Goal: Check status

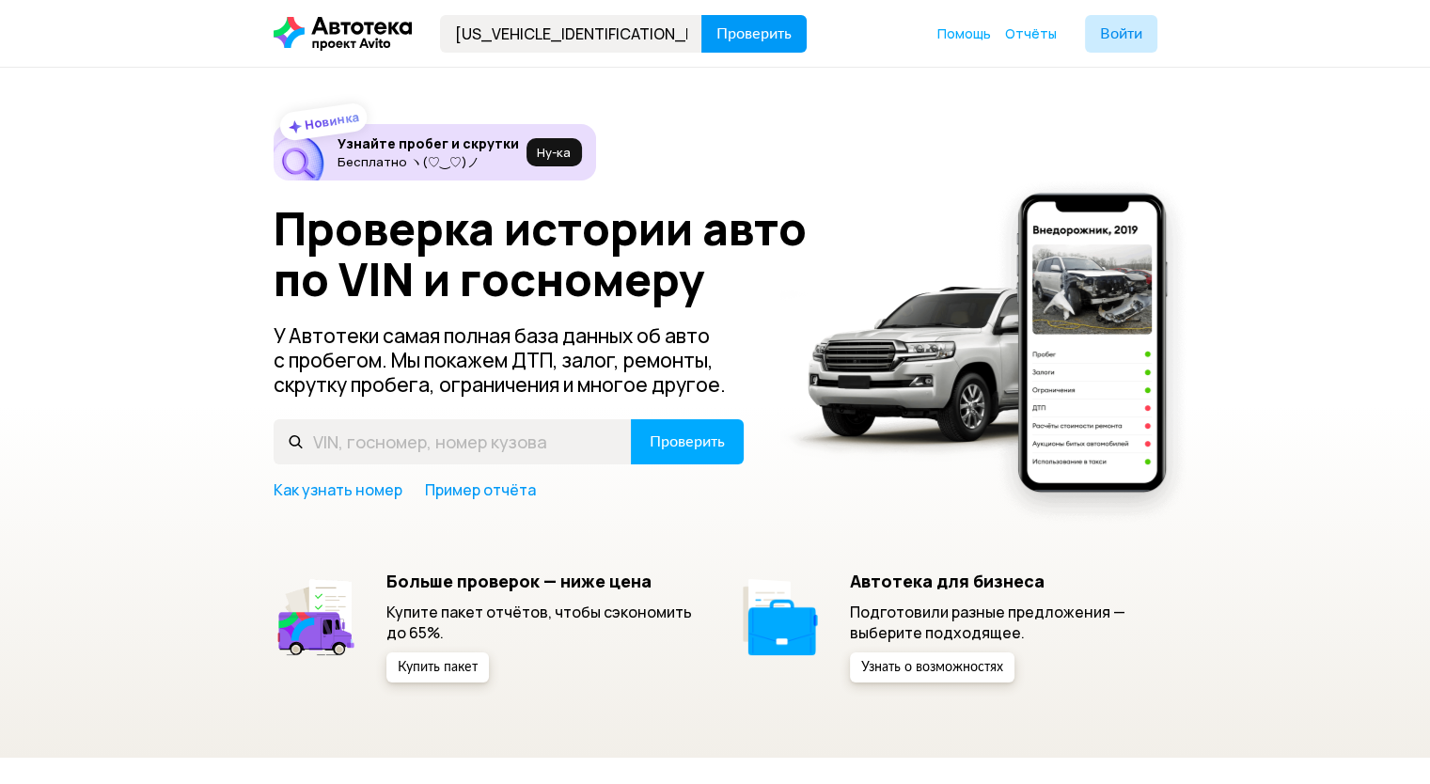
type input "[US_VEHICLE_IDENTIFICATION_NUMBER]"
click at [756, 31] on span "Проверить" at bounding box center [753, 33] width 75 height 15
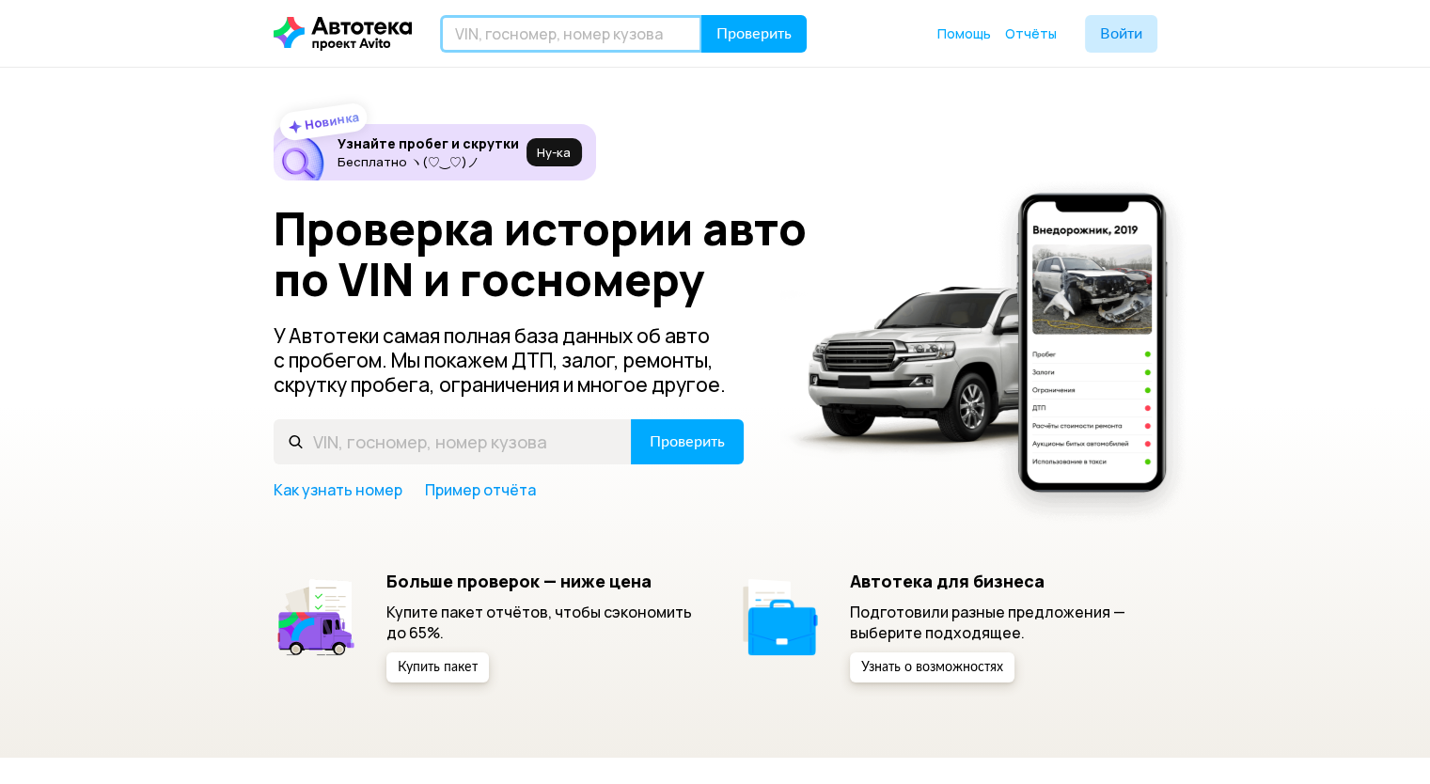
click at [617, 16] on input "text" at bounding box center [571, 34] width 262 height 38
paste input "[US_VEHICLE_IDENTIFICATION_NUMBER]"
type input "[US_VEHICLE_IDENTIFICATION_NUMBER]"
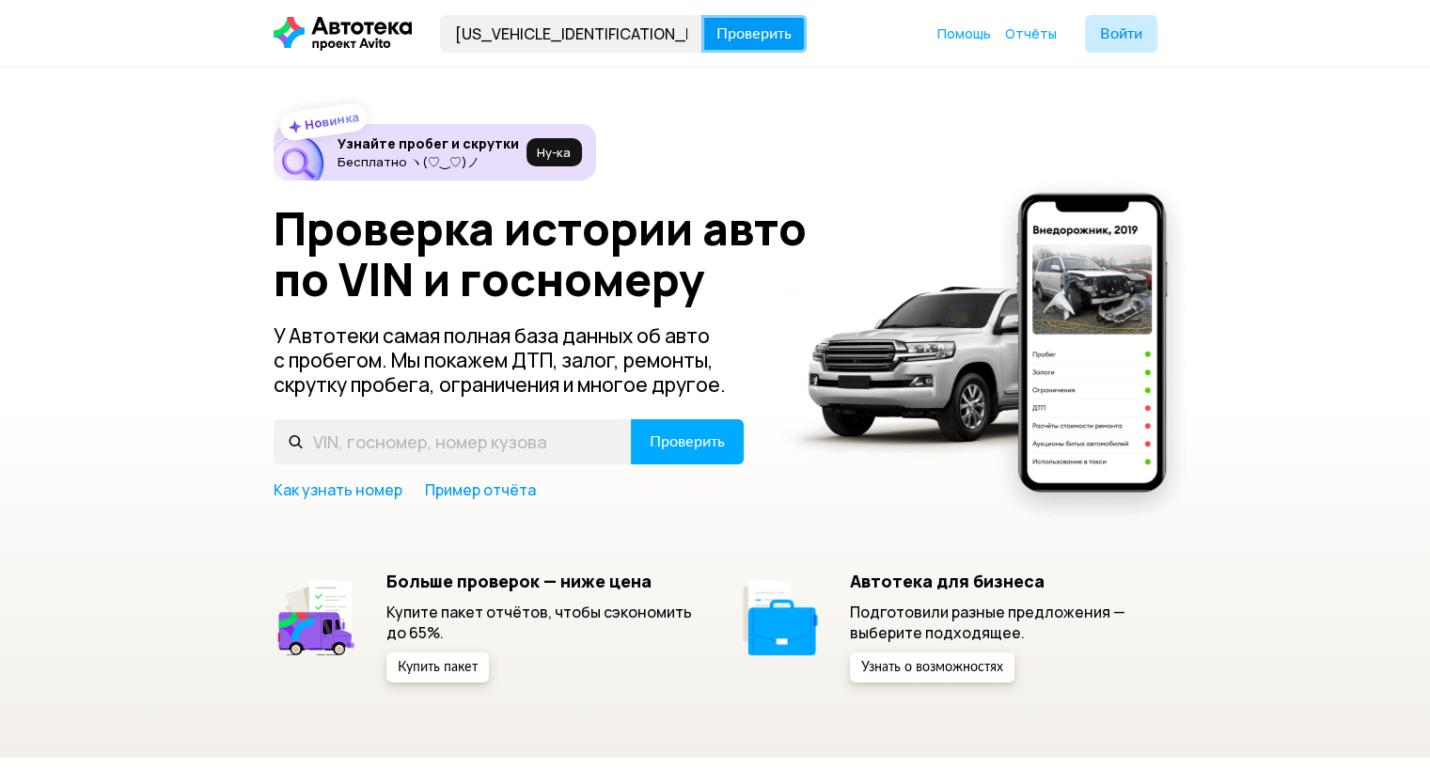
click at [782, 16] on button "Проверить" at bounding box center [753, 34] width 105 height 38
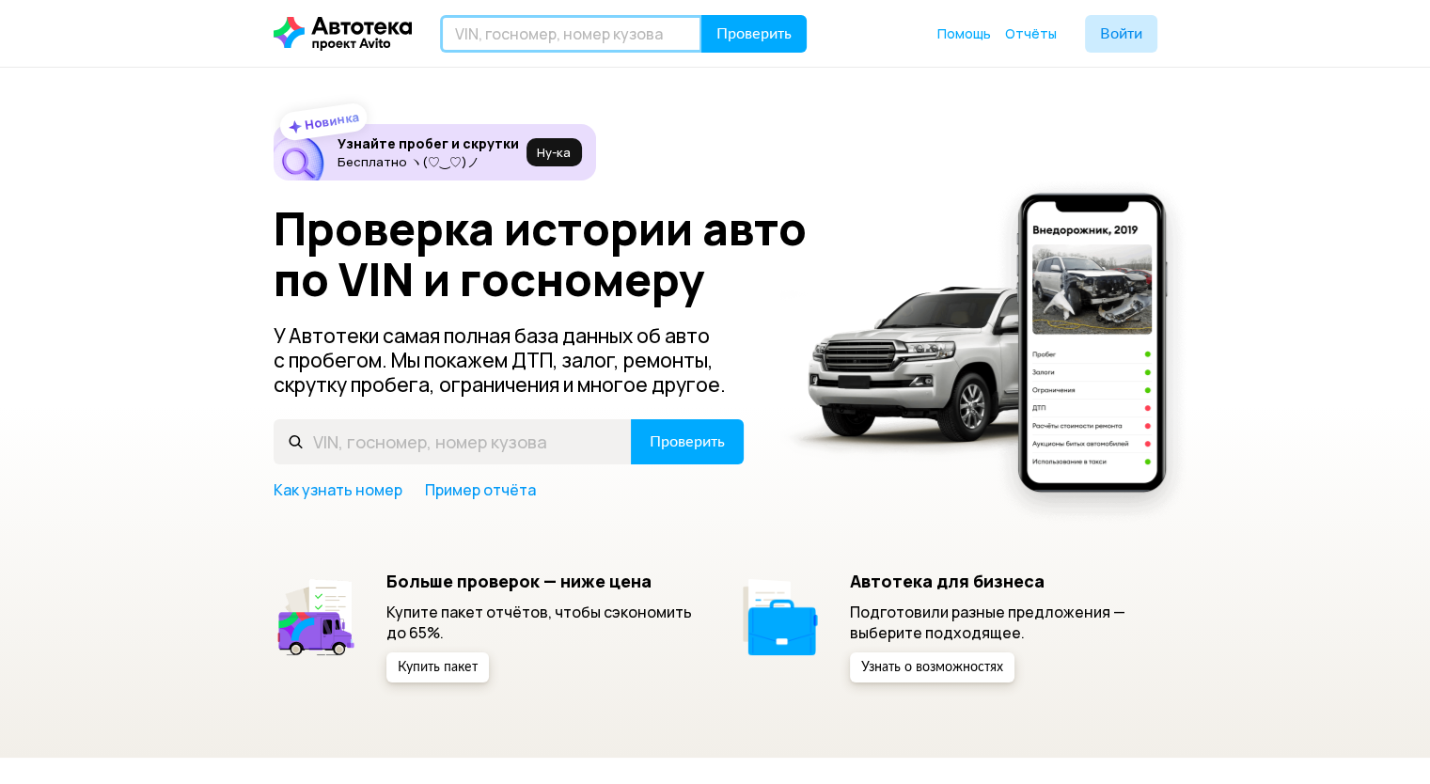
click at [643, 31] on input "text" at bounding box center [571, 34] width 262 height 38
paste input "[US_VEHICLE_IDENTIFICATION_NUMBER]"
type input "[US_VEHICLE_IDENTIFICATION_NUMBER]"
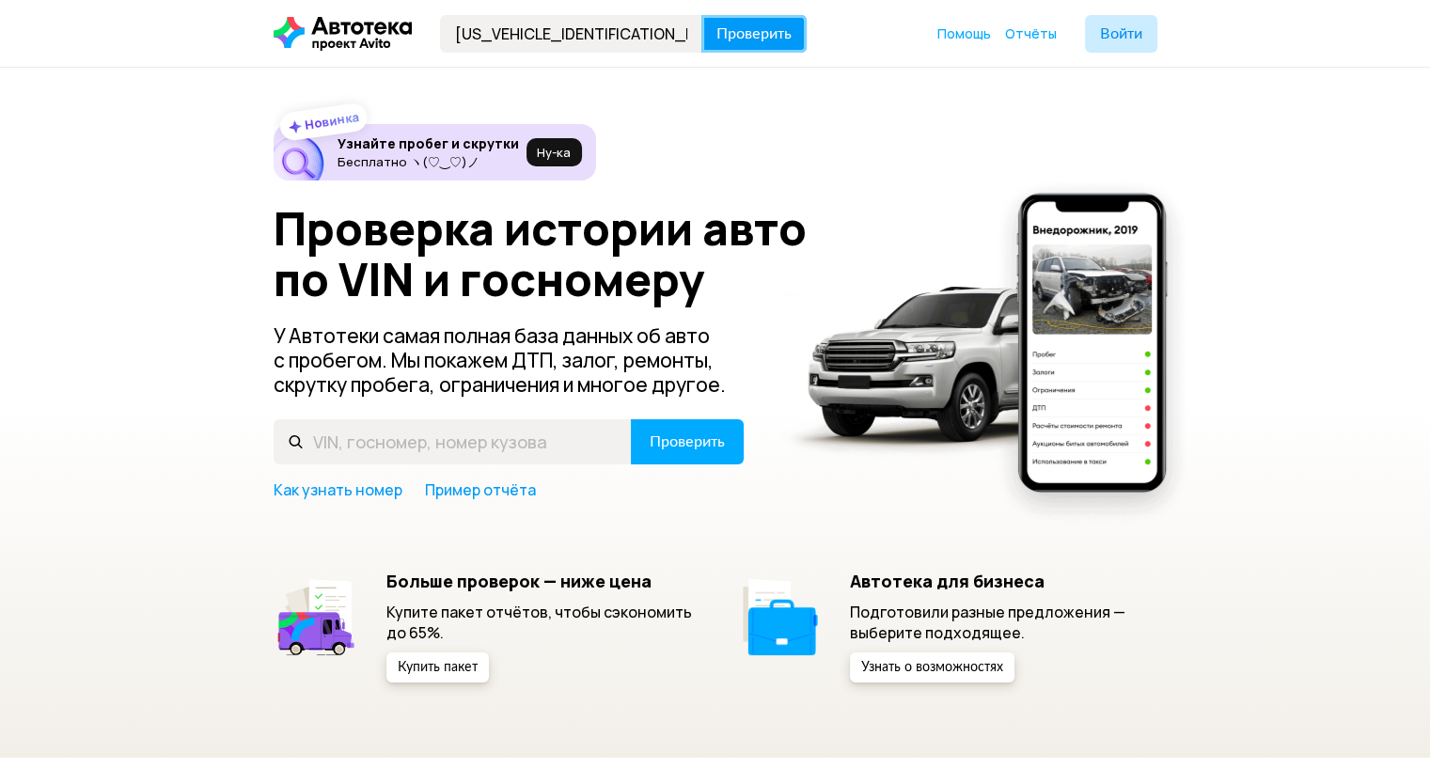
click at [735, 39] on span "Проверить" at bounding box center [753, 33] width 75 height 15
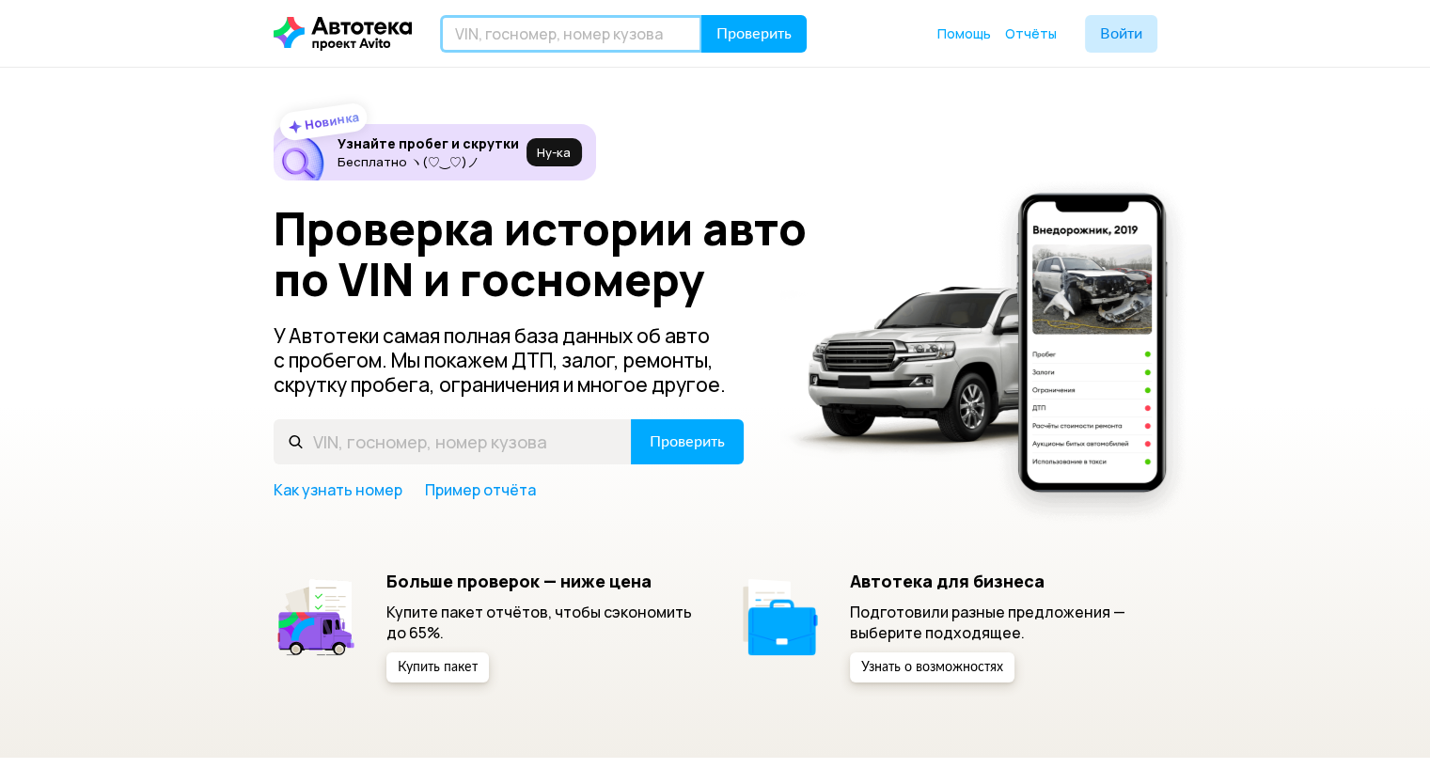
click at [568, 39] on input "text" at bounding box center [571, 34] width 262 height 38
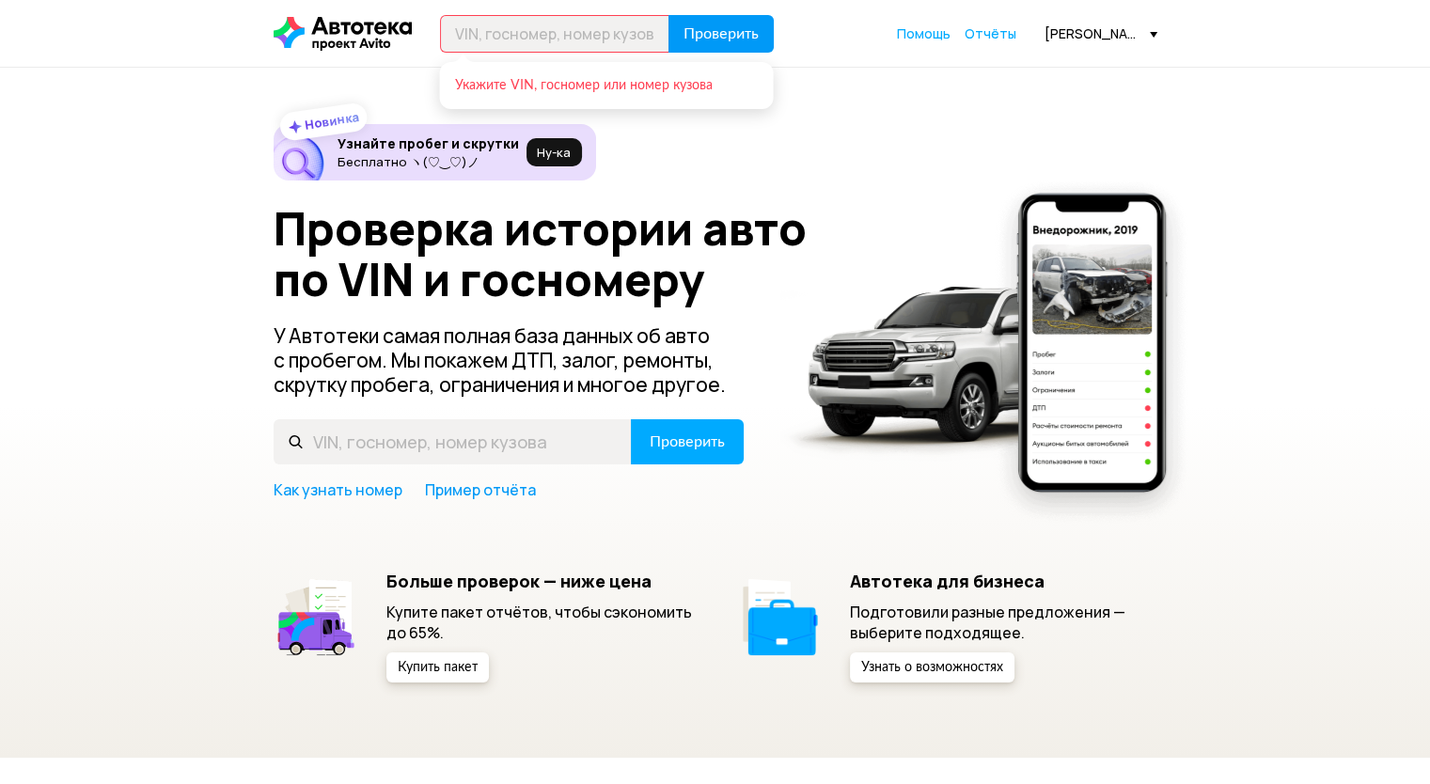
click at [722, 31] on span "Проверить" at bounding box center [720, 33] width 75 height 15
click at [605, 24] on input "text" at bounding box center [554, 34] width 229 height 38
paste input "[US_VEHICLE_IDENTIFICATION_NUMBER]"
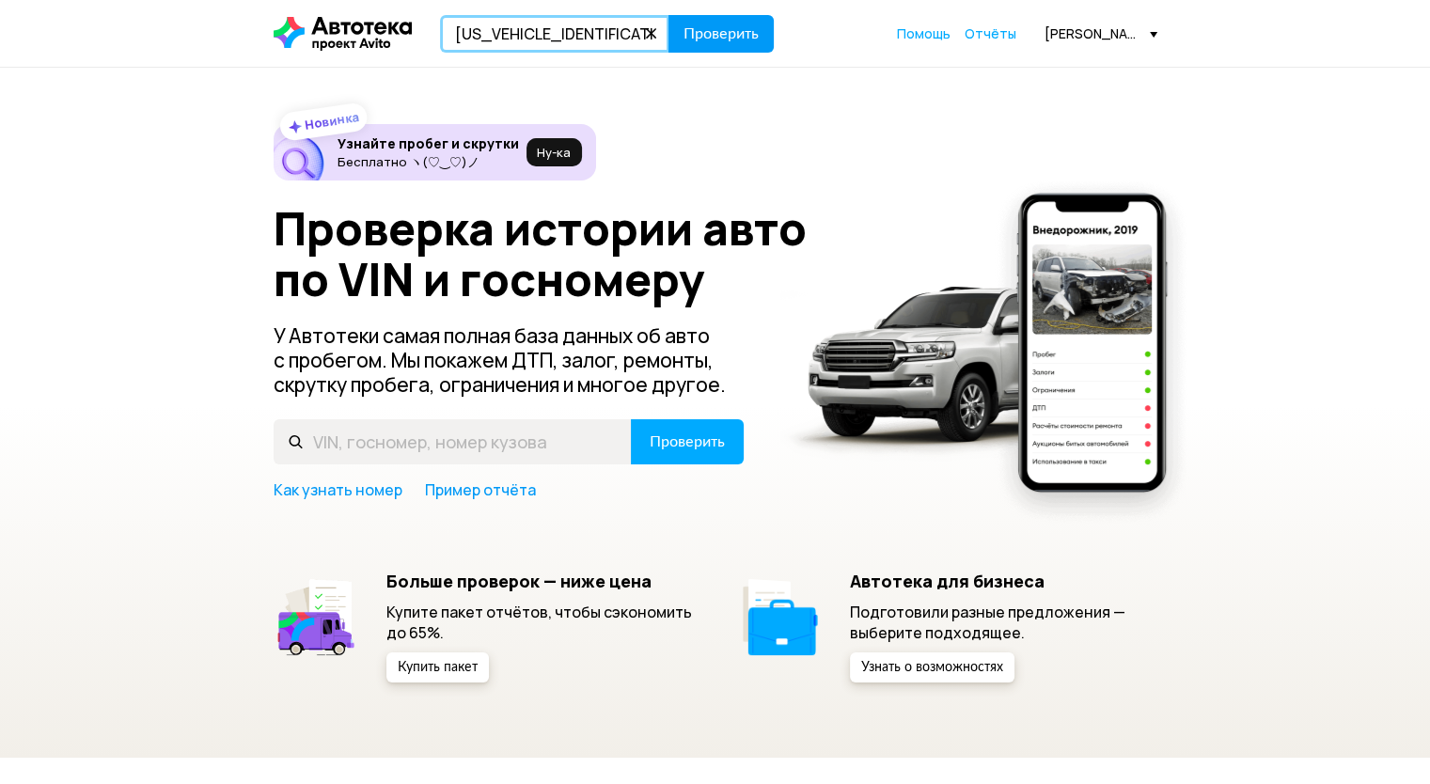
type input "[US_VEHICLE_IDENTIFICATION_NUMBER]"
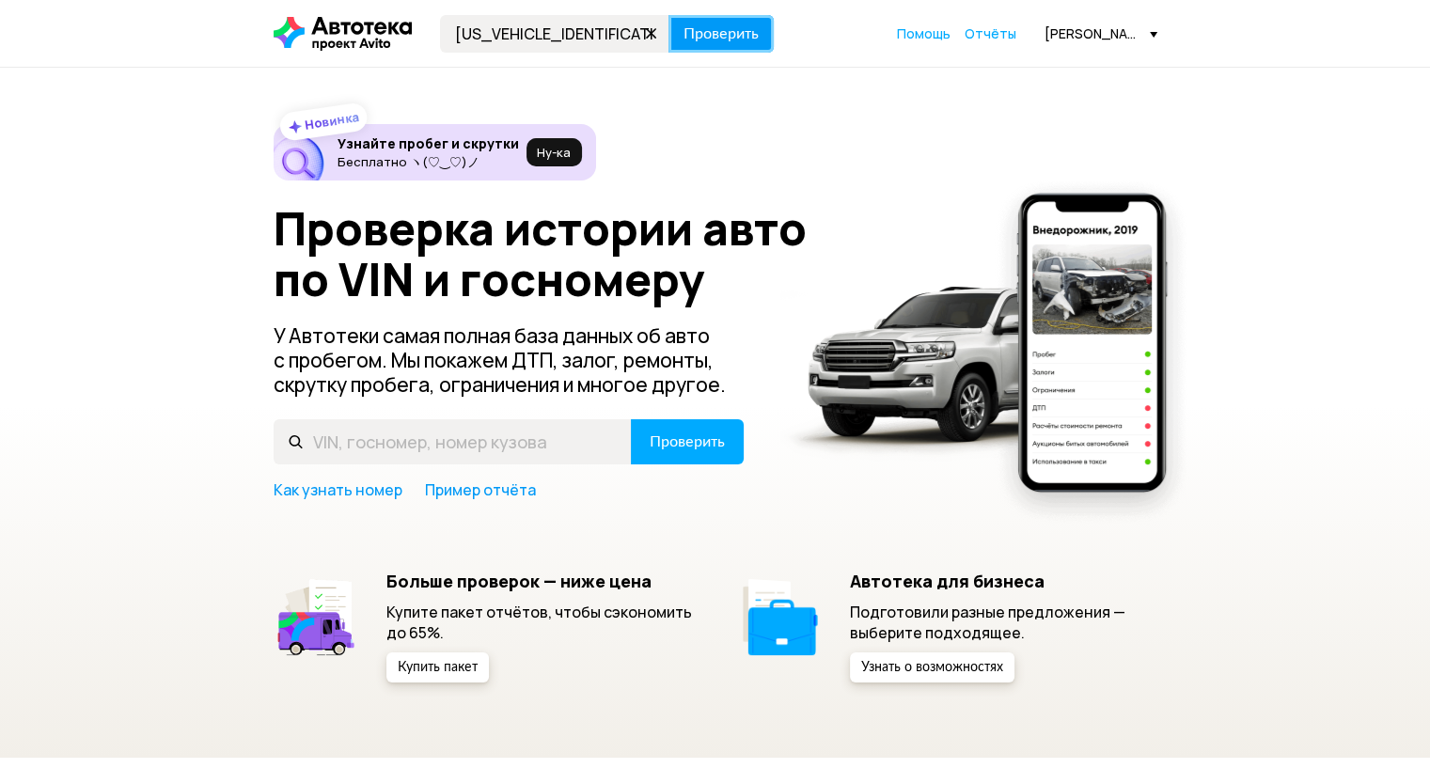
click at [713, 21] on button "Проверить" at bounding box center [720, 34] width 105 height 38
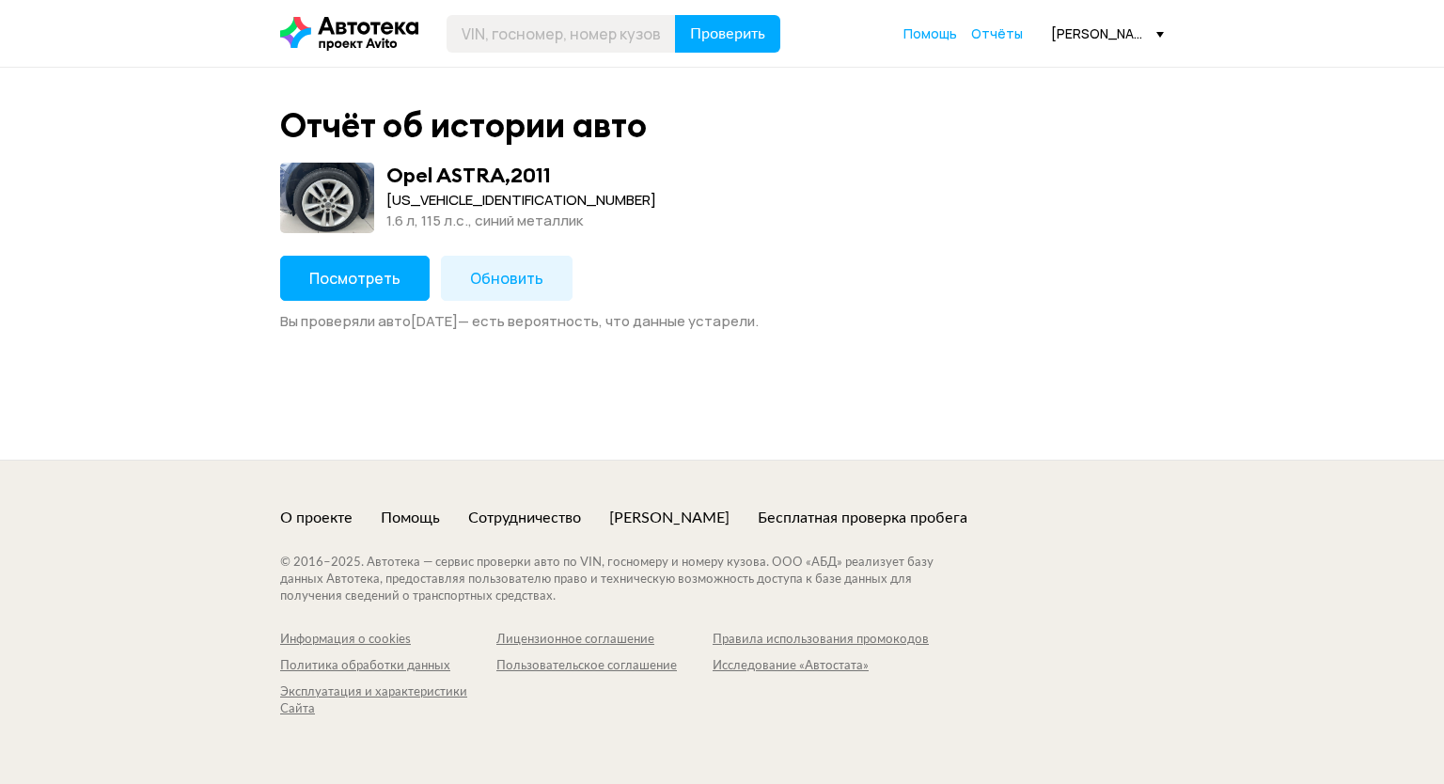
click at [359, 265] on button "Посмотреть" at bounding box center [354, 278] width 149 height 45
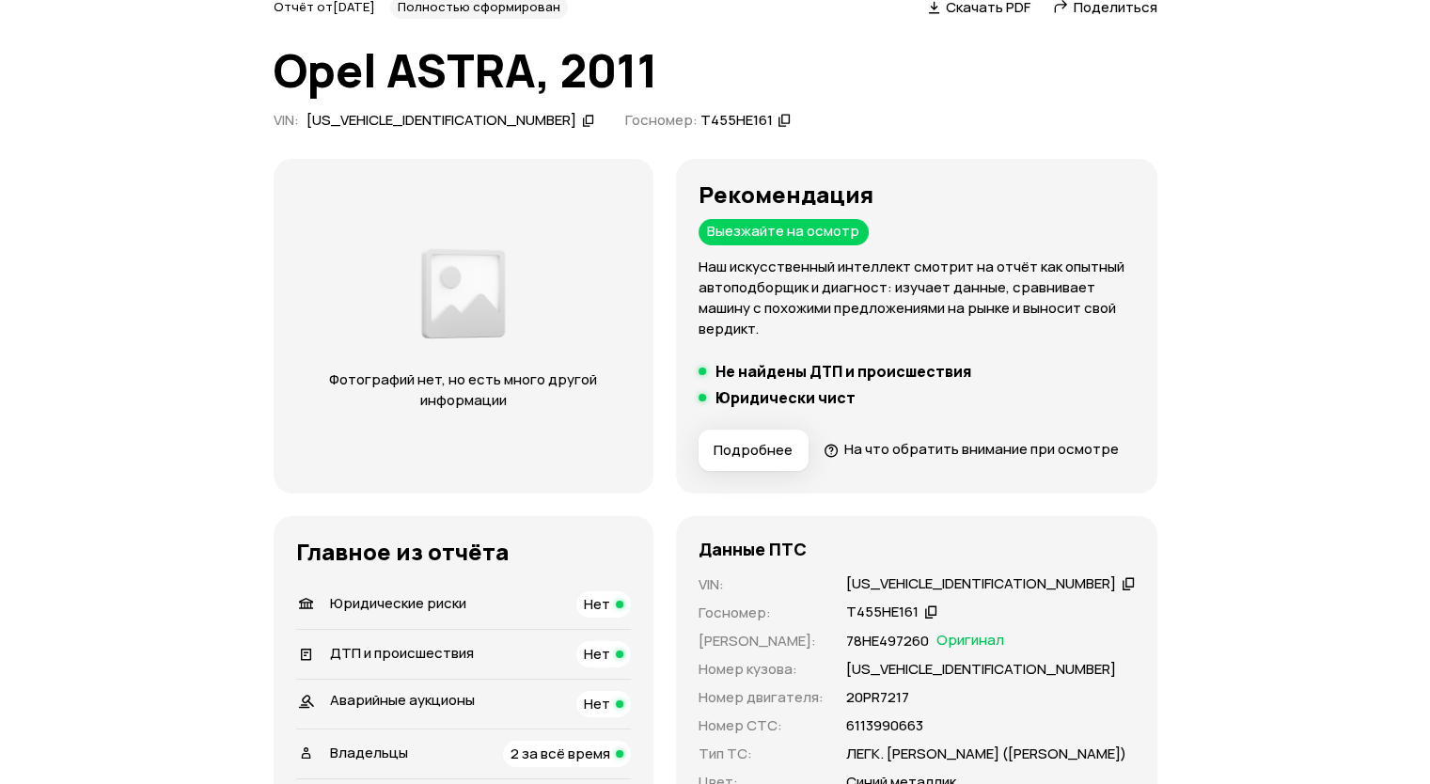
scroll to position [94, 0]
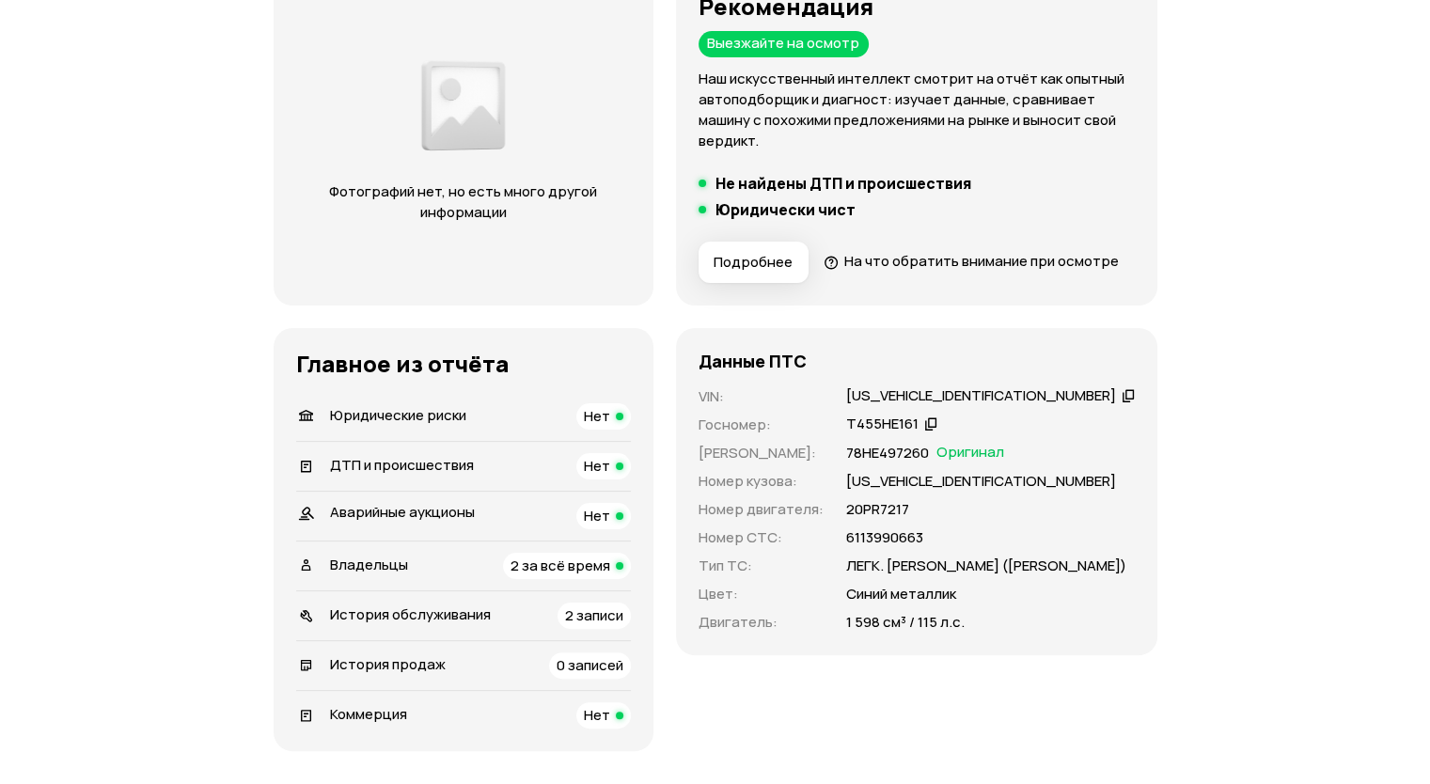
click at [610, 575] on span "2 за всё время" at bounding box center [560, 566] width 100 height 20
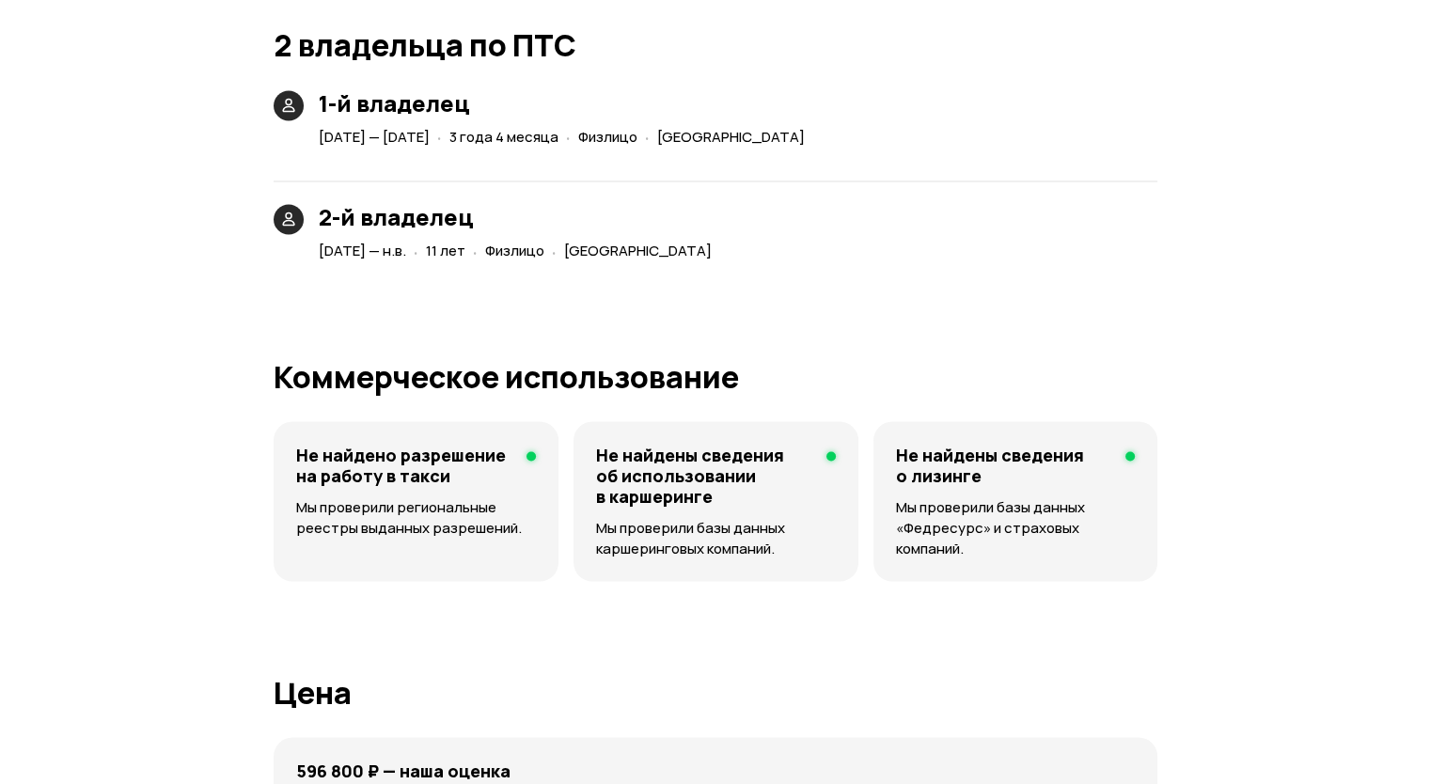
scroll to position [3285, 0]
